Goal: Task Accomplishment & Management: Use online tool/utility

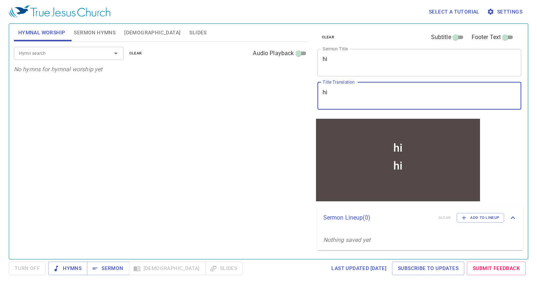
drag, startPoint x: 368, startPoint y: 94, endPoint x: 322, endPoint y: 95, distance: 45.7
click at [322, 95] on div "hi x Title Translation" at bounding box center [420, 95] width 204 height 27
paste textarea "誰能將我拉下呢"
type textarea "誰能將我拉下呢 ？"
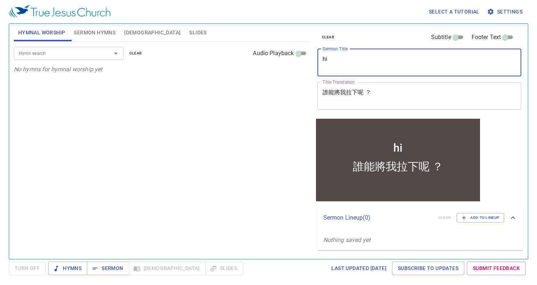
click at [358, 62] on textarea "hi" at bounding box center [420, 63] width 194 height 14
drag, startPoint x: 330, startPoint y: 62, endPoint x: 302, endPoint y: 63, distance: 27.8
click at [302, 63] on div "Hymnal Worship Sermon Hymns Bible Slides Hymn search Hymn search clear Audio Pl…" at bounding box center [268, 138] width 515 height 235
paste textarea "Who will bring me down?"
drag, startPoint x: 341, startPoint y: 58, endPoint x: 364, endPoint y: 90, distance: 40.0
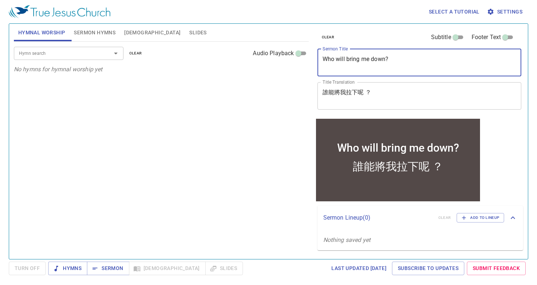
click at [341, 57] on textarea "Who will bring me down?" at bounding box center [420, 63] width 194 height 14
click at [353, 62] on textarea "Who Will bring me down?" at bounding box center [420, 63] width 194 height 14
click at [354, 61] on textarea "Who Will bring me down?" at bounding box center [420, 63] width 194 height 14
click at [353, 58] on textarea "Who Will bring me down?" at bounding box center [420, 63] width 194 height 14
click at [366, 60] on textarea "Who Will Bring me down?" at bounding box center [420, 63] width 194 height 14
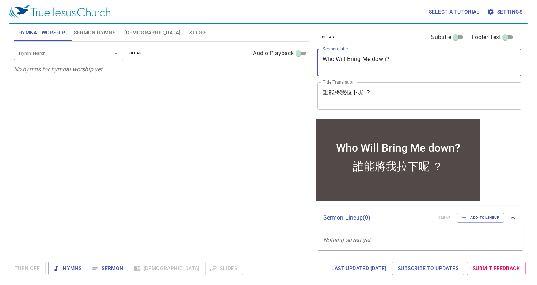
click at [376, 60] on textarea "Who Will Bring Me down?" at bounding box center [420, 63] width 194 height 14
type textarea "Who Will Bring Me Down?"
click at [264, 132] on div "Hymn search Hymn search clear Audio Playback No hymns for hymnal worship yet" at bounding box center [161, 147] width 295 height 211
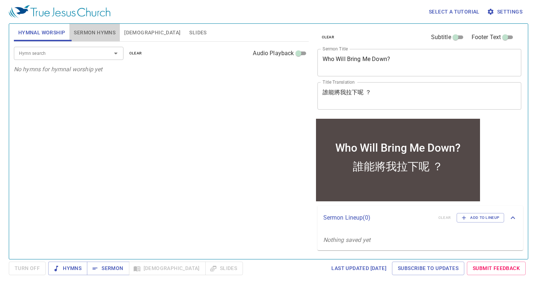
click at [108, 35] on span "Sermon Hymns" at bounding box center [95, 32] width 42 height 9
click at [93, 53] on input "Hymn search" at bounding box center [58, 53] width 84 height 8
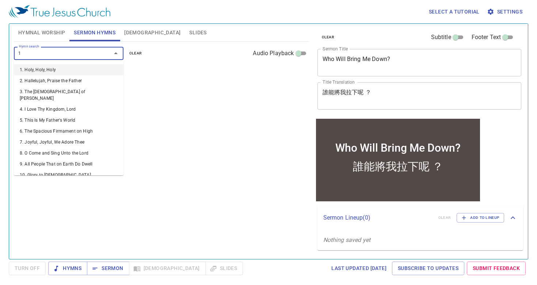
type input "13"
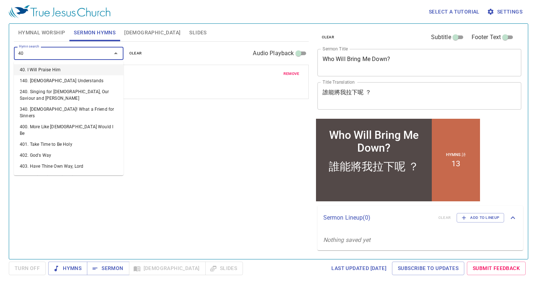
type input "400"
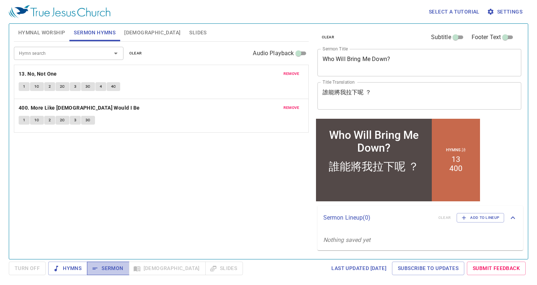
click at [117, 273] on span "Sermon" at bounding box center [108, 268] width 30 height 9
click at [129, 27] on button "[DEMOGRAPHIC_DATA]" at bounding box center [152, 33] width 65 height 18
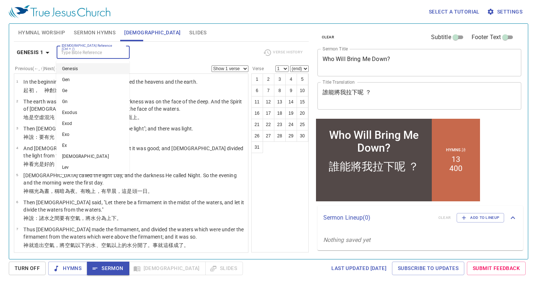
click at [89, 53] on input "[DEMOGRAPHIC_DATA] Reference (Ctrl + /)" at bounding box center [87, 52] width 57 height 8
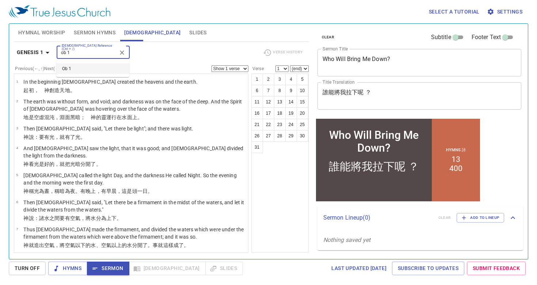
type input "ob 1"
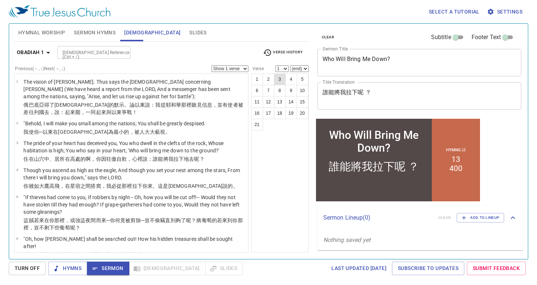
click at [277, 81] on button "3" at bounding box center [280, 79] width 12 height 12
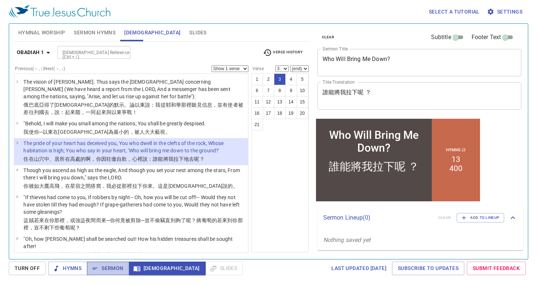
click at [107, 272] on span "Sermon" at bounding box center [108, 268] width 30 height 9
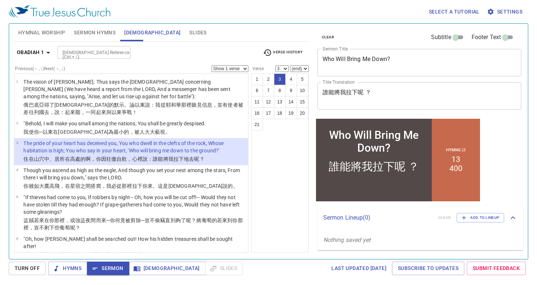
click at [228, 155] on td "The pride of your heart has deceived you, You who dwell in the clefts of the ro…" at bounding box center [134, 148] width 223 height 16
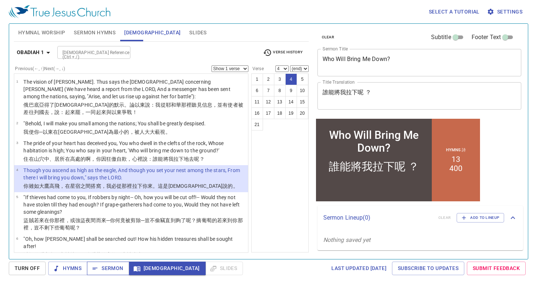
click at [111, 272] on span "Sermon" at bounding box center [108, 268] width 30 height 9
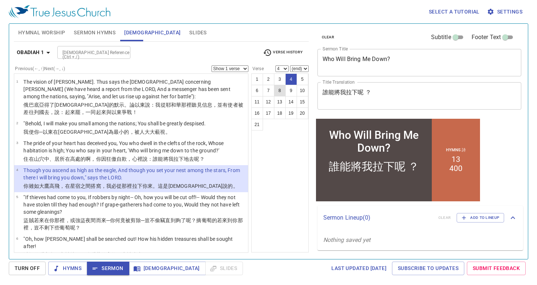
click at [284, 90] on button "8" at bounding box center [280, 91] width 12 height 12
select select "8"
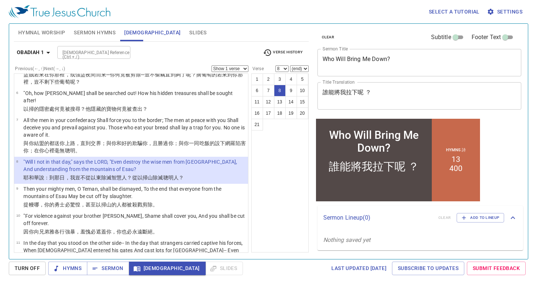
click at [91, 51] on input "[DEMOGRAPHIC_DATA] Reference (Ctrl + /)" at bounding box center [88, 52] width 57 height 8
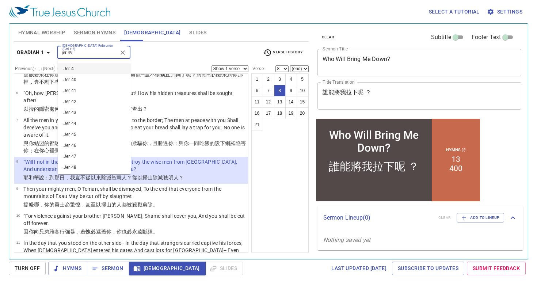
type input "jer 49"
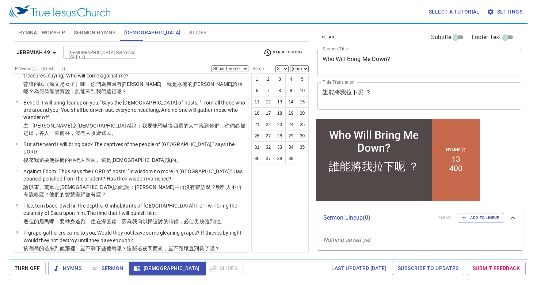
scroll to position [0, 0]
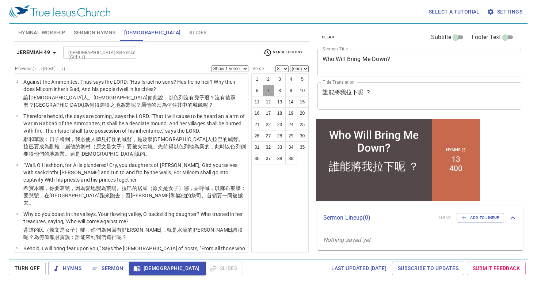
click at [269, 92] on button "7" at bounding box center [269, 91] width 12 height 12
select select "7"
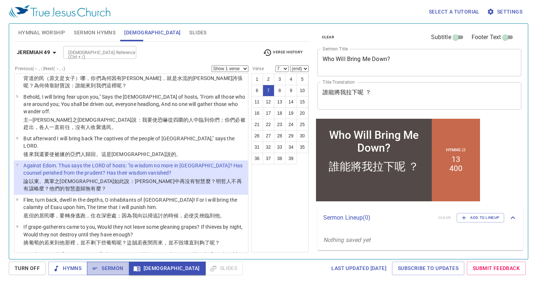
click at [100, 264] on span "Sermon" at bounding box center [108, 268] width 30 height 9
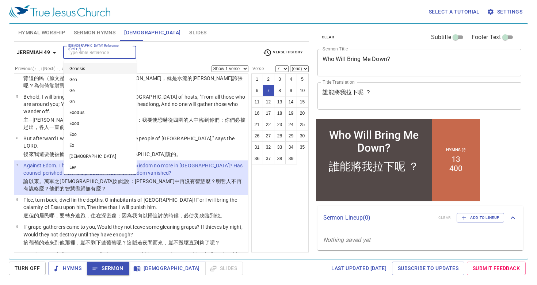
click at [100, 53] on input "[DEMOGRAPHIC_DATA] Reference (Ctrl + /)" at bounding box center [93, 52] width 57 height 8
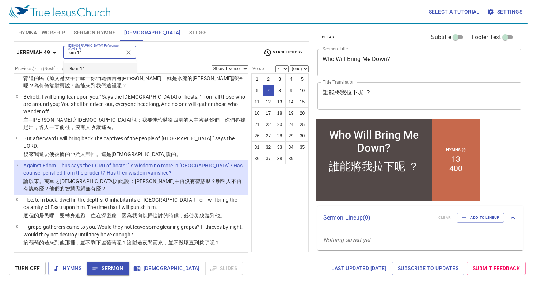
type input "rom 11"
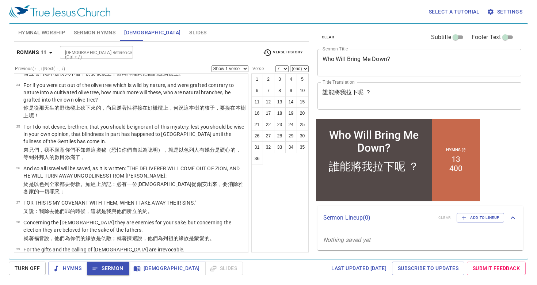
scroll to position [752, 0]
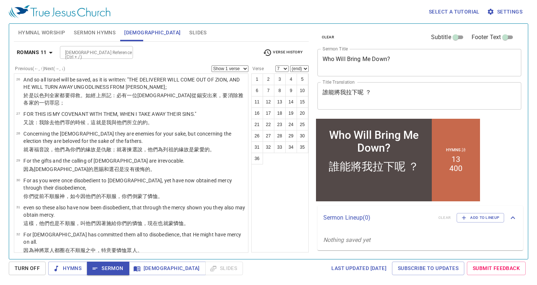
click at [211, 258] on p "Oh, the depth of the riches both of the wisdom and knowledge of God! How unsear…" at bounding box center [134, 265] width 223 height 15
select select "33"
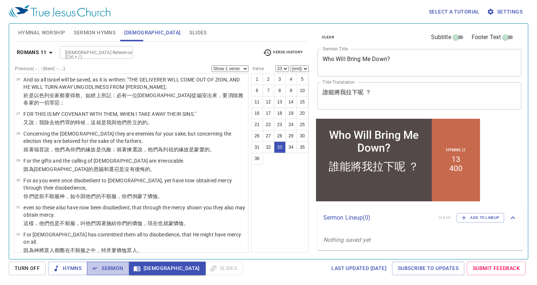
click at [120, 266] on span "Sermon" at bounding box center [108, 268] width 30 height 9
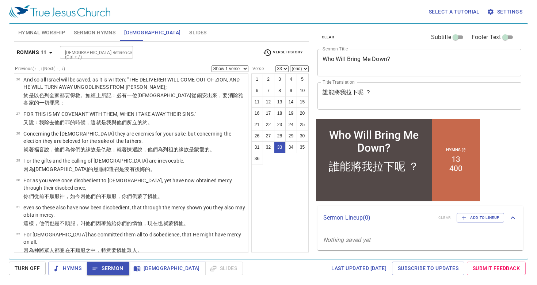
click at [103, 57] on div "[DEMOGRAPHIC_DATA] Reference (Ctrl + /)" at bounding box center [96, 52] width 73 height 13
type input "ob 1"
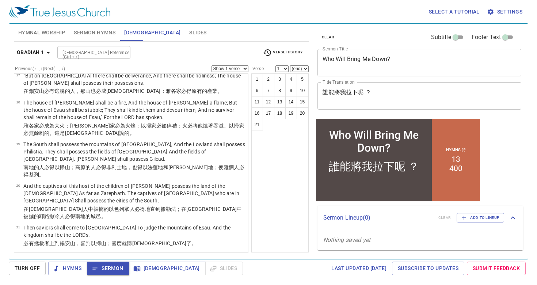
scroll to position [0, 0]
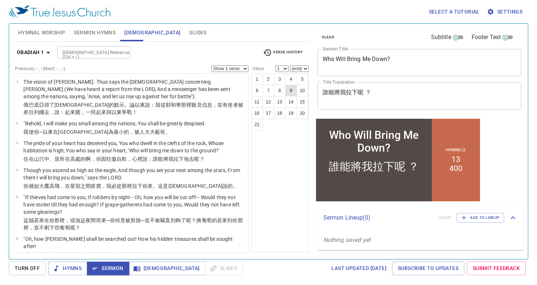
click at [295, 91] on button "9" at bounding box center [291, 91] width 12 height 12
select select "9"
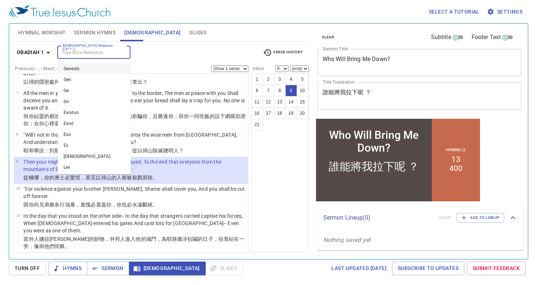
click at [86, 49] on input "[DEMOGRAPHIC_DATA] Reference (Ctrl + /)" at bounding box center [88, 52] width 57 height 8
click at [119, 270] on span "Sermon" at bounding box center [108, 268] width 30 height 9
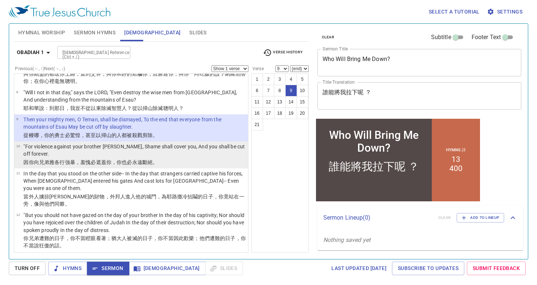
scroll to position [254, 0]
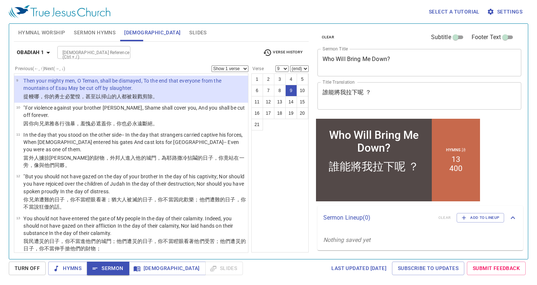
click at [88, 49] on input "[DEMOGRAPHIC_DATA] Reference (Ctrl + /)" at bounding box center [88, 52] width 57 height 8
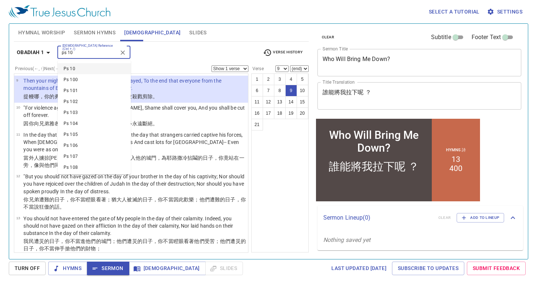
type input "ps 10"
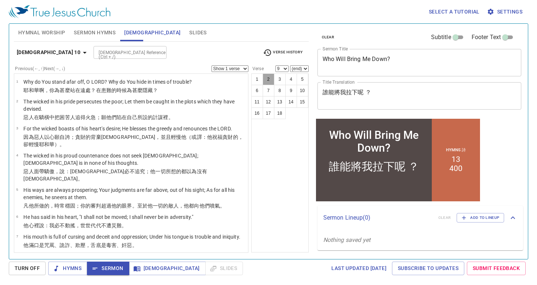
click at [270, 80] on button "2" at bounding box center [269, 79] width 12 height 12
select select "2"
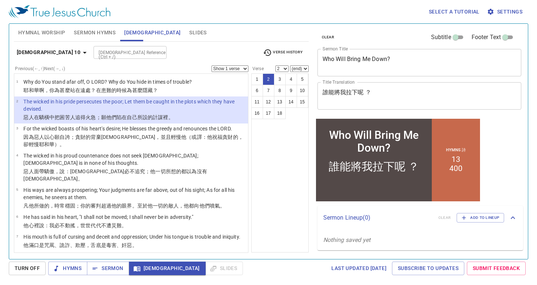
click at [154, 54] on div at bounding box center [159, 53] width 10 height 10
type input "ob"
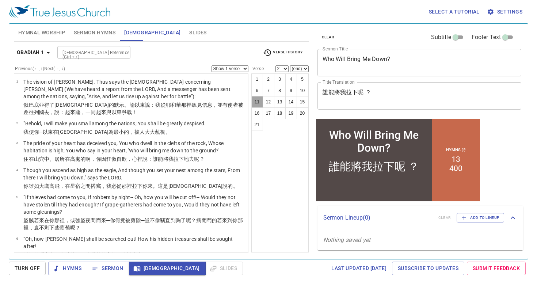
click at [256, 103] on button "11" at bounding box center [257, 102] width 12 height 12
select select "11"
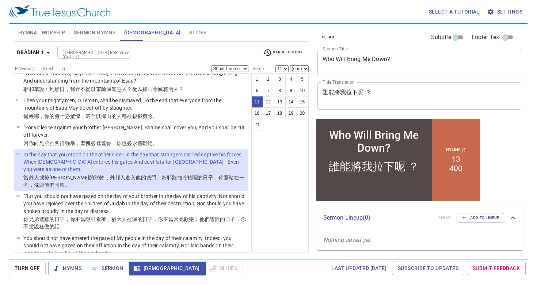
click at [243, 69] on select "Show 1 verse Show 2 verses Show 3 verses Show 4 verses Show 5 verses" at bounding box center [230, 68] width 37 height 7
select select "2"
click at [212, 65] on select "Show 1 verse Show 2 verses Show 3 verses Show 4 verses Show 5 verses" at bounding box center [230, 68] width 37 height 7
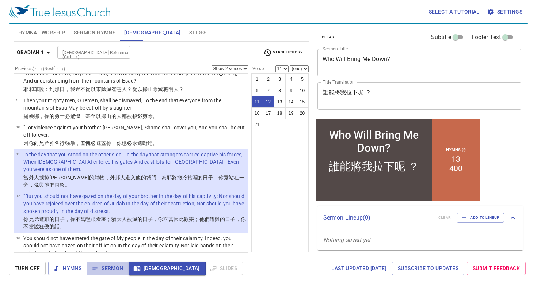
click at [109, 270] on span "Sermon" at bounding box center [108, 268] width 30 height 9
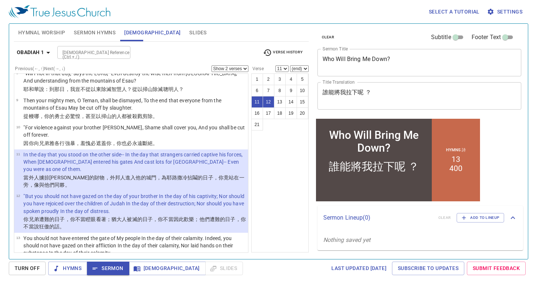
click at [107, 56] on input "[DEMOGRAPHIC_DATA] Reference (Ctrl + /)" at bounding box center [88, 52] width 57 height 8
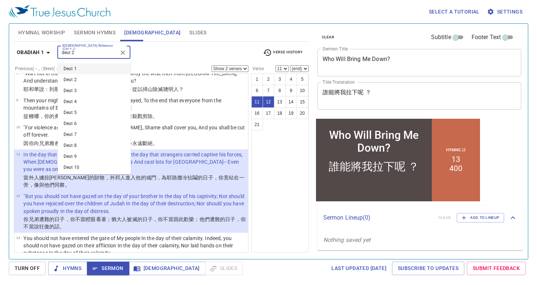
type input "deut 2"
select select "1"
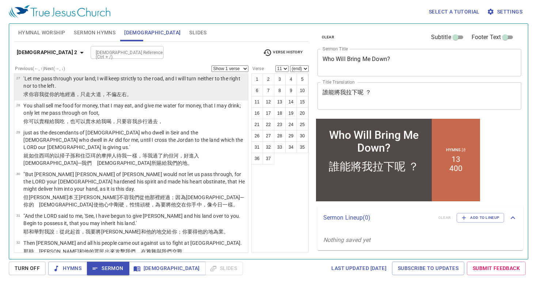
scroll to position [900, 0]
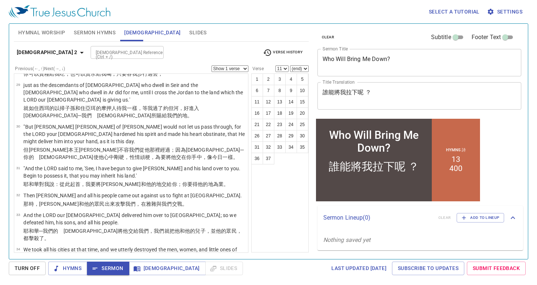
click at [97, 56] on input "[DEMOGRAPHIC_DATA] Reference (Ctrl + /)" at bounding box center [121, 52] width 57 height 8
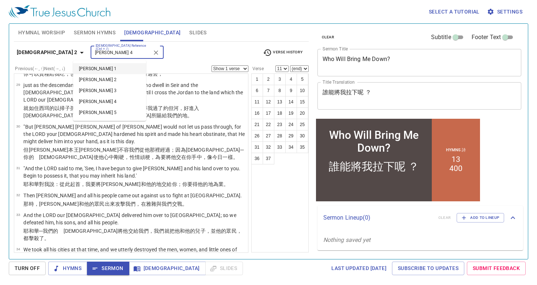
type input "james 4"
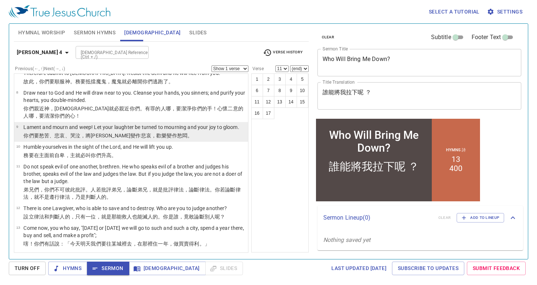
scroll to position [265, 0]
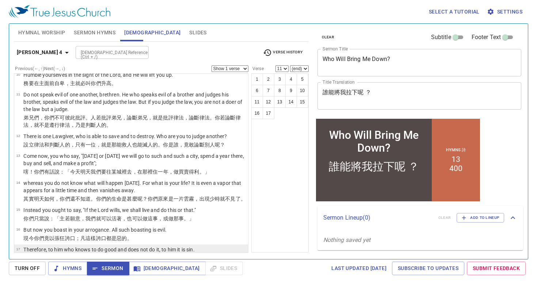
click at [156, 254] on p "人若知道 行 善 ，卻 不去 行 ，這就是 他 的罪 了。" at bounding box center [108, 257] width 171 height 7
select select "17"
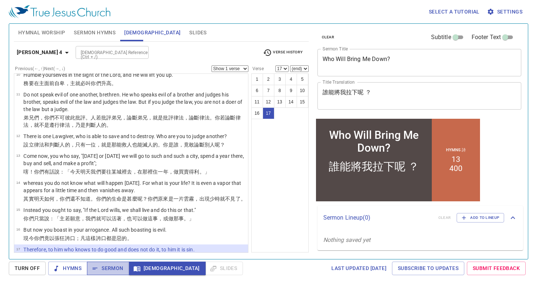
click at [107, 267] on span "Sermon" at bounding box center [108, 268] width 30 height 9
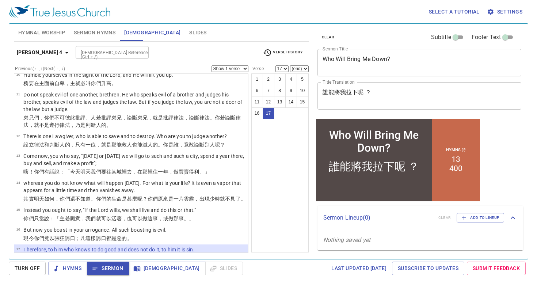
click at [102, 51] on input "[DEMOGRAPHIC_DATA] Reference (Ctrl + /)" at bounding box center [106, 52] width 57 height 8
type input "ob"
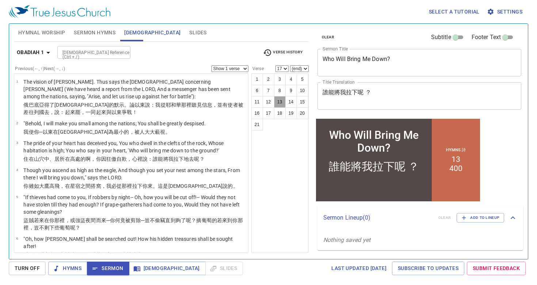
click at [277, 100] on button "13" at bounding box center [280, 102] width 12 height 12
select select "13"
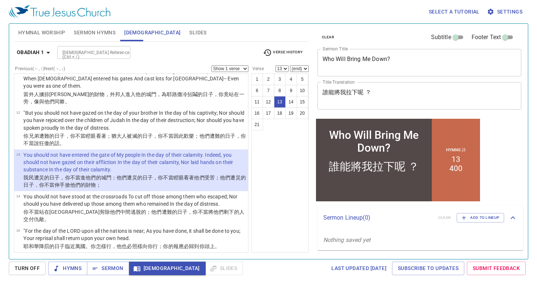
click at [240, 68] on select "Show 1 verse Show 2 verses Show 3 verses Show 4 verses Show 5 verses" at bounding box center [230, 68] width 37 height 7
select select "2"
click at [212, 65] on select "Show 1 verse Show 2 verses Show 3 verses Show 4 verses Show 5 verses" at bounding box center [230, 68] width 37 height 7
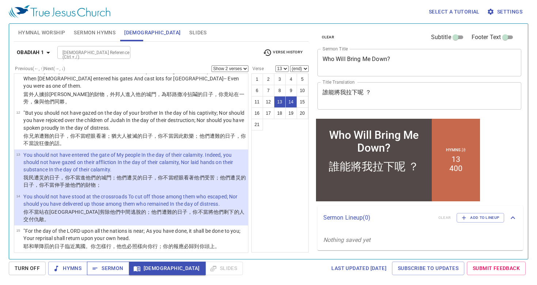
click at [112, 274] on button "Sermon" at bounding box center [108, 269] width 42 height 14
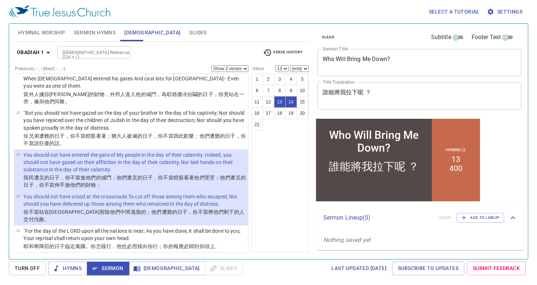
click at [114, 52] on input "[DEMOGRAPHIC_DATA] Reference (Ctrl + /)" at bounding box center [88, 52] width 57 height 8
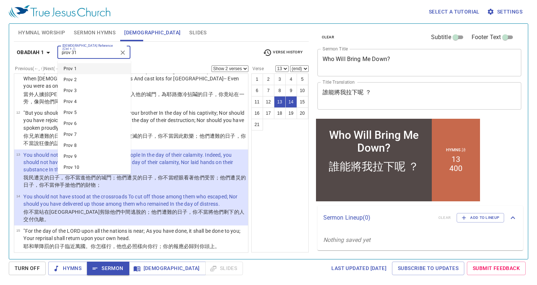
type input "prov 31"
select select "1"
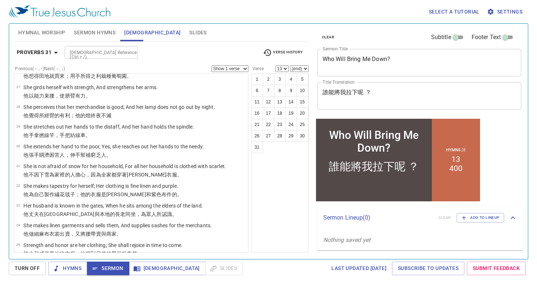
scroll to position [0, 0]
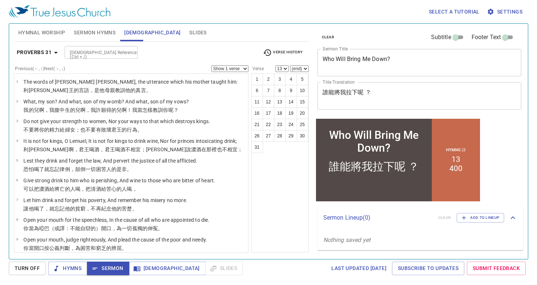
drag, startPoint x: 281, startPoint y: 92, endPoint x: 240, endPoint y: 76, distance: 44.7
click at [281, 92] on button "8" at bounding box center [280, 91] width 12 height 12
select select "8"
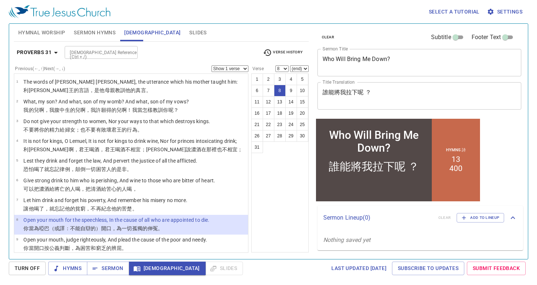
click at [228, 69] on select "Show 1 verse Show 2 verses Show 3 verses Show 4 verses Show 5 verses" at bounding box center [230, 68] width 37 height 7
select select "2"
click at [212, 65] on select "Show 1 verse Show 2 verses Show 3 verses Show 4 verses Show 5 verses" at bounding box center [230, 68] width 37 height 7
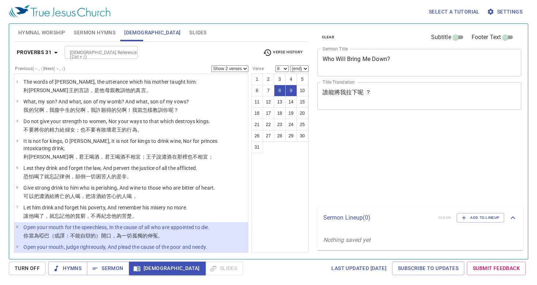
select select "2"
select select "8"
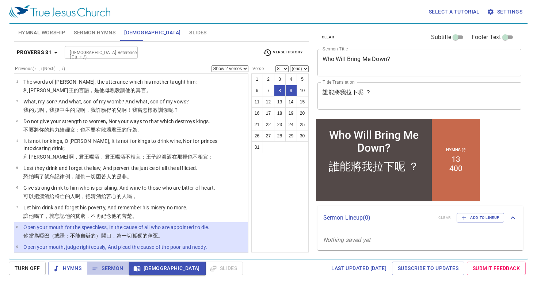
click at [105, 267] on span "Sermon" at bounding box center [108, 268] width 30 height 9
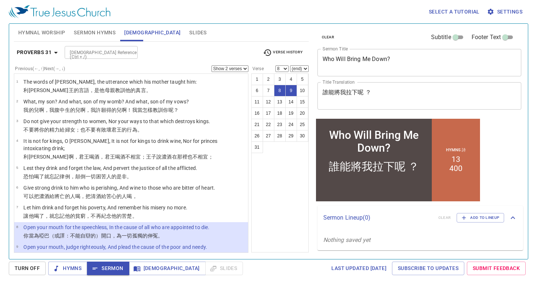
click at [96, 55] on input "[DEMOGRAPHIC_DATA] Reference (Ctrl + /)" at bounding box center [95, 52] width 57 height 8
type input "ob"
select select "1"
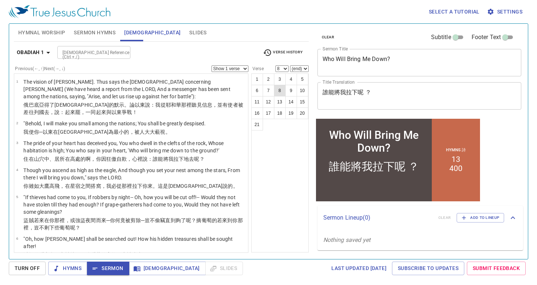
click at [280, 93] on button "8" at bounding box center [280, 91] width 12 height 12
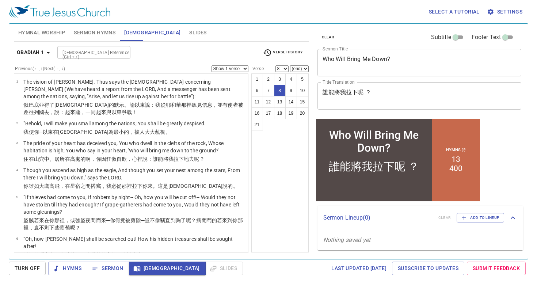
scroll to position [146, 0]
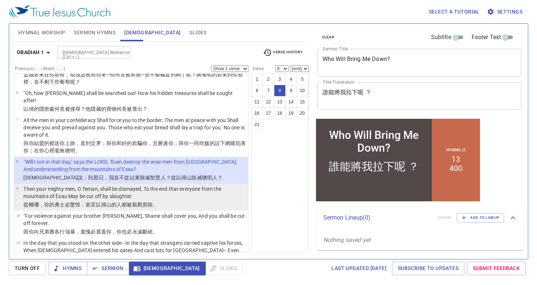
click at [157, 185] on p "Then your mighty men, O Teman, shall be dismayed, To the end that everyone from…" at bounding box center [134, 192] width 223 height 15
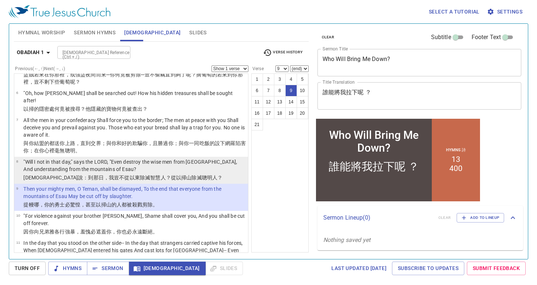
click at [209, 174] on p "耶和華 說 ：到那日 ，我豈不從以東 除滅 智慧人 ？從以掃 山 除滅聰明人 ？" at bounding box center [134, 177] width 223 height 7
select select "8"
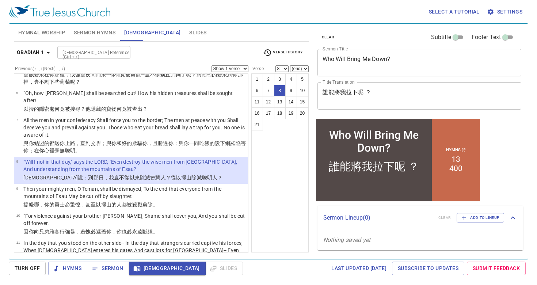
click at [242, 70] on select "Show 1 verse Show 2 verses Show 3 verses Show 4 verses Show 5 verses" at bounding box center [230, 68] width 37 height 7
select select "2"
click at [212, 65] on select "Show 1 verse Show 2 verses Show 3 verses Show 4 verses Show 5 verses" at bounding box center [230, 68] width 37 height 7
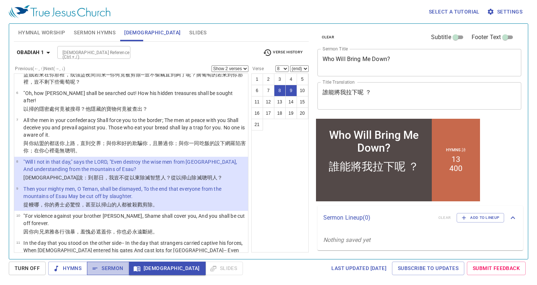
click at [114, 269] on span "Sermon" at bounding box center [108, 268] width 30 height 9
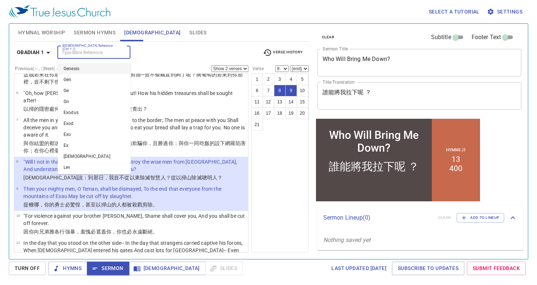
click at [101, 49] on input "[DEMOGRAPHIC_DATA] Reference (Ctrl + /)" at bounding box center [88, 52] width 57 height 8
type input "d"
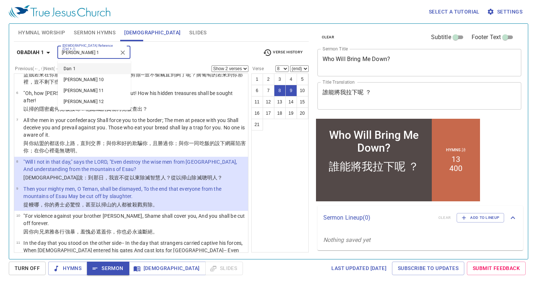
type input "dan 1"
select select "1"
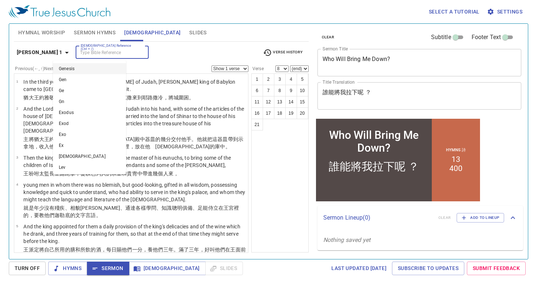
click at [82, 51] on input "[DEMOGRAPHIC_DATA] Reference (Ctrl + /)" at bounding box center [106, 52] width 57 height 8
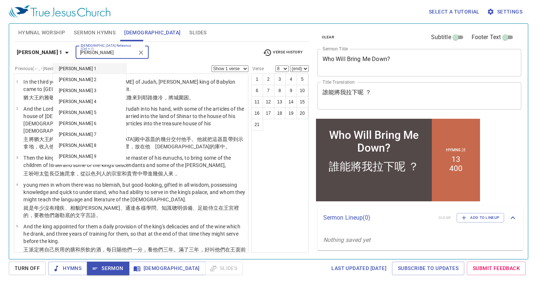
type input "amos"
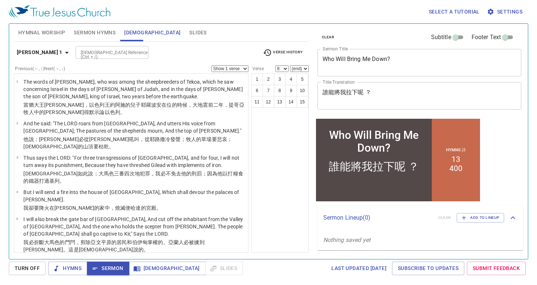
click at [81, 52] on input "[DEMOGRAPHIC_DATA] Reference (Ctrl + /)" at bounding box center [106, 52] width 57 height 8
type input "obadiah"
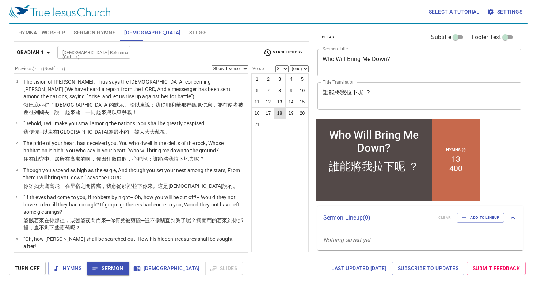
click at [285, 115] on button "18" at bounding box center [280, 113] width 12 height 12
select select "18"
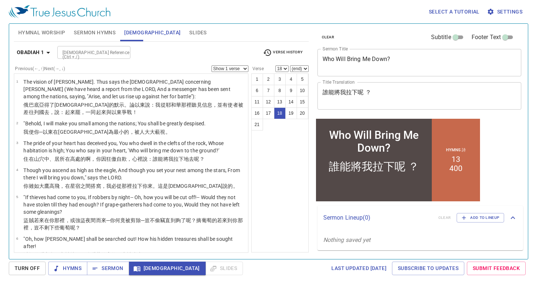
scroll to position [467, 0]
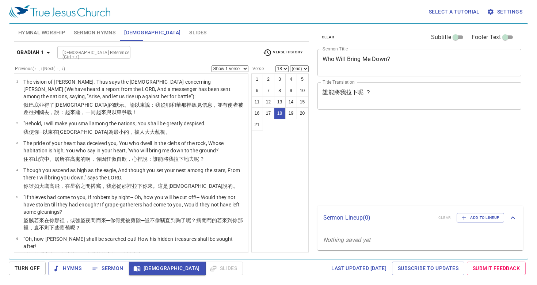
select select "18"
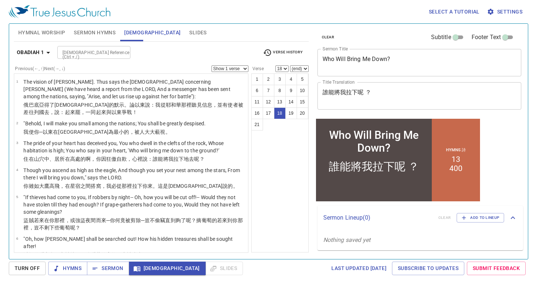
scroll to position [467, 0]
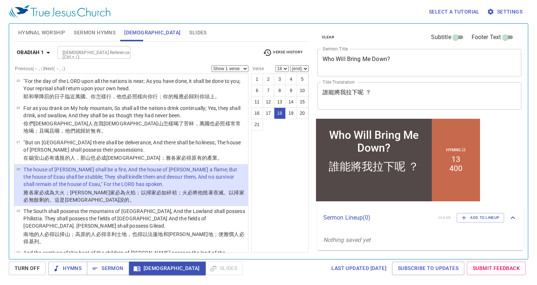
click at [120, 266] on span "Sermon" at bounding box center [108, 268] width 30 height 9
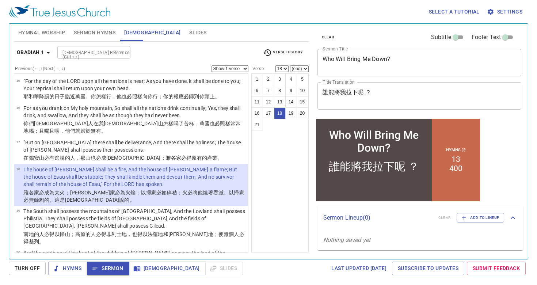
click at [189, 34] on span "Slides" at bounding box center [197, 32] width 17 height 9
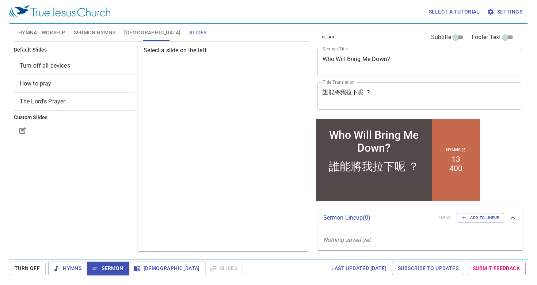
click at [65, 85] on span "How to pray" at bounding box center [74, 83] width 109 height 9
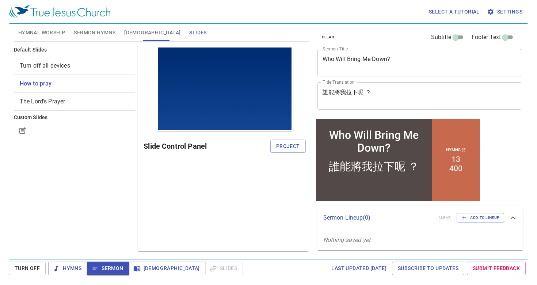
scroll to position [0, 0]
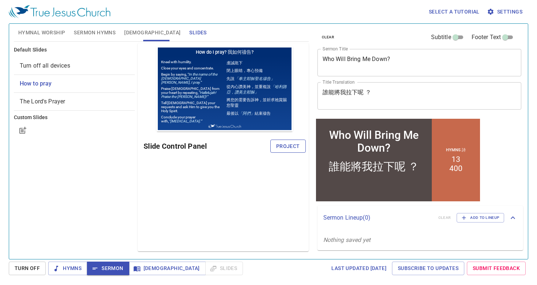
click at [284, 147] on span "Project" at bounding box center [288, 146] width 24 height 9
